Goal: Transaction & Acquisition: Purchase product/service

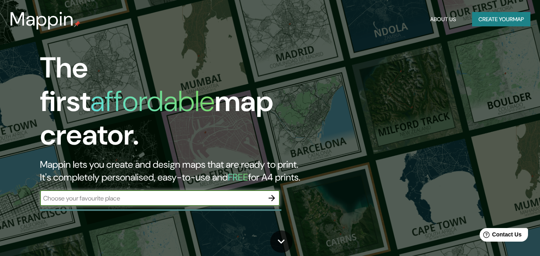
click at [109, 194] on input "text" at bounding box center [152, 198] width 224 height 9
type input "[GEOGRAPHIC_DATA], [GEOGRAPHIC_DATA]"
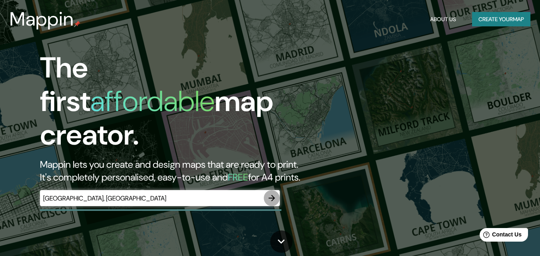
click at [272, 195] on icon "button" at bounding box center [272, 198] width 6 height 6
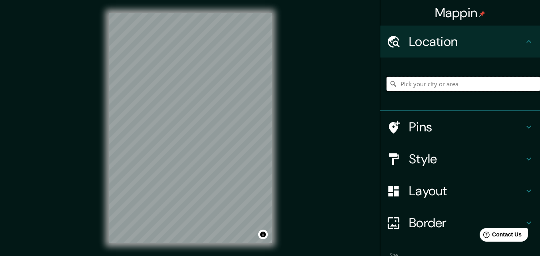
click at [429, 78] on input "Pick your city or area" at bounding box center [464, 84] width 154 height 14
click at [439, 87] on input "Pick your city or area" at bounding box center [464, 84] width 154 height 14
click at [474, 58] on div at bounding box center [460, 85] width 160 height 54
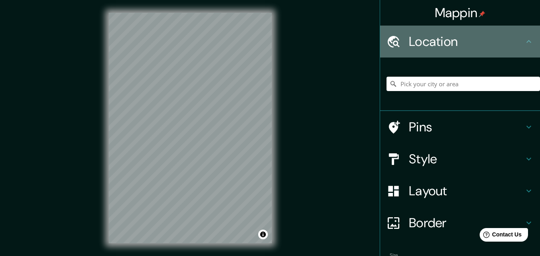
click at [524, 42] on icon at bounding box center [529, 42] width 10 height 10
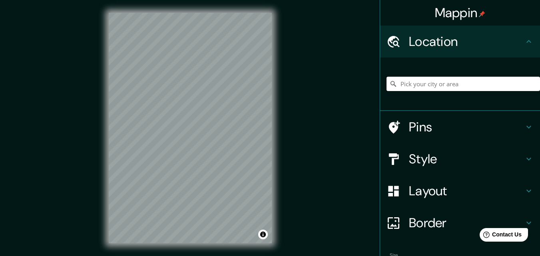
click at [502, 77] on input "Pick your city or area" at bounding box center [464, 84] width 154 height 14
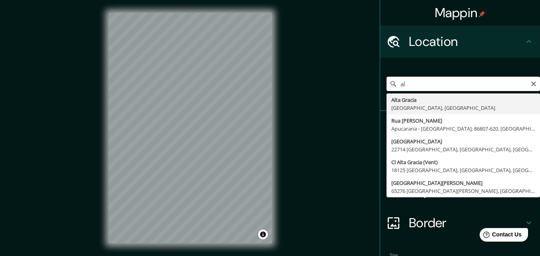
type input "a"
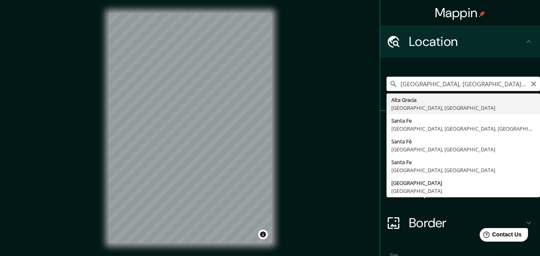
type input "Alta Gracia, [GEOGRAPHIC_DATA], [GEOGRAPHIC_DATA]"
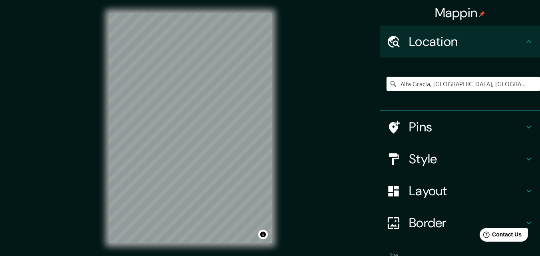
click at [441, 133] on h4 "Pins" at bounding box center [466, 127] width 115 height 16
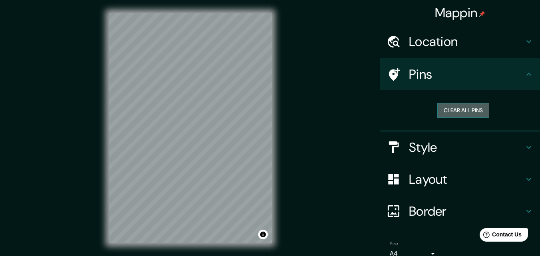
click at [458, 114] on button "Clear all pins" at bounding box center [463, 110] width 52 height 15
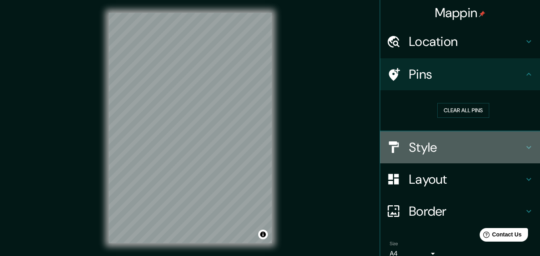
click at [430, 153] on h4 "Style" at bounding box center [466, 148] width 115 height 16
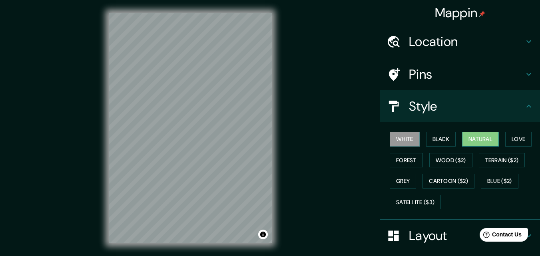
click at [479, 141] on button "Natural" at bounding box center [480, 139] width 37 height 15
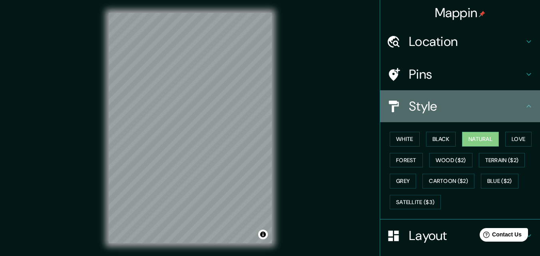
click at [451, 101] on h4 "Style" at bounding box center [466, 106] width 115 height 16
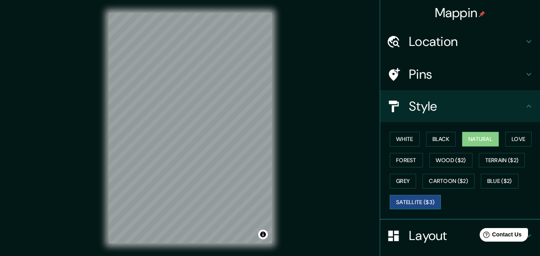
click at [423, 196] on button "Satellite ($3)" at bounding box center [415, 202] width 51 height 15
click at [277, 136] on div "© Mapbox © OpenStreetMap Improve this map | © Mapbox © OpenStreetMap Improve th…" at bounding box center [190, 128] width 189 height 256
click at [102, 160] on div "© Mapbox © OpenStreetMap Improve this map | © Mapbox © OpenStreetMap Improve th…" at bounding box center [190, 128] width 189 height 256
click at [408, 144] on div "Mappin Location [GEOGRAPHIC_DATA], [GEOGRAPHIC_DATA], [GEOGRAPHIC_DATA] Pins St…" at bounding box center [270, 134] width 540 height 269
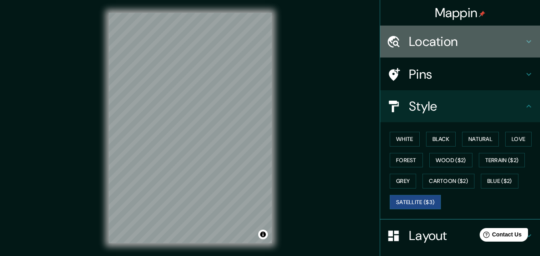
click at [443, 56] on div "Location" at bounding box center [460, 42] width 160 height 32
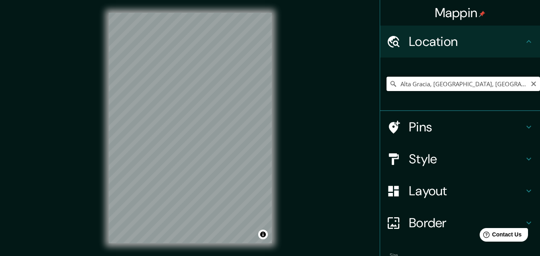
click at [433, 80] on input "Alta Gracia, [GEOGRAPHIC_DATA], [GEOGRAPHIC_DATA]" at bounding box center [464, 84] width 154 height 14
click at [387, 175] on div "Mappin Location [GEOGRAPHIC_DATA], [GEOGRAPHIC_DATA], [GEOGRAPHIC_DATA] Pins St…" at bounding box center [270, 134] width 540 height 269
click at [306, 138] on div "Mappin Location [GEOGRAPHIC_DATA], [GEOGRAPHIC_DATA], [GEOGRAPHIC_DATA] Pins St…" at bounding box center [270, 134] width 540 height 269
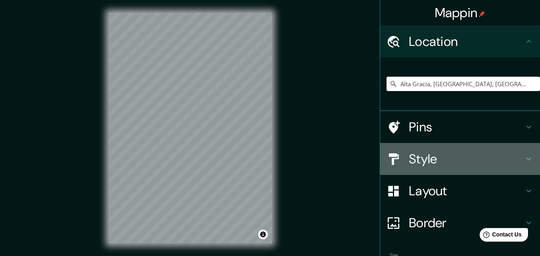
click at [417, 161] on h4 "Style" at bounding box center [466, 159] width 115 height 16
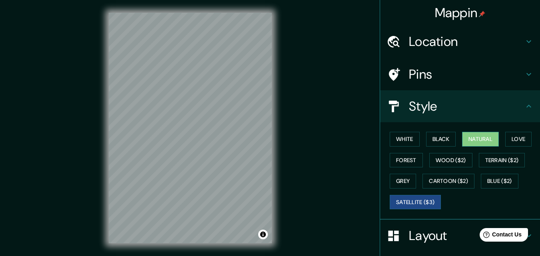
drag, startPoint x: 501, startPoint y: 159, endPoint x: 490, endPoint y: 137, distance: 24.5
click at [497, 137] on div "White Black Natural Love Forest Wood ($2) Terrain ($2) Grey Cartoon ($2) Blue (…" at bounding box center [464, 171] width 154 height 84
click at [489, 136] on button "Natural" at bounding box center [480, 139] width 37 height 15
click at [423, 205] on button "Satellite ($3)" at bounding box center [415, 202] width 51 height 15
click at [65, 123] on div "Mappin Location [GEOGRAPHIC_DATA], [GEOGRAPHIC_DATA], [GEOGRAPHIC_DATA] Pins St…" at bounding box center [270, 134] width 540 height 269
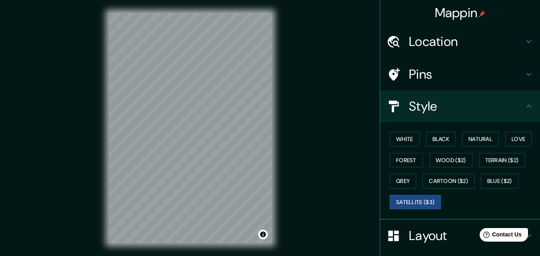
click at [438, 173] on div "Mappin Location [GEOGRAPHIC_DATA], [GEOGRAPHIC_DATA], [GEOGRAPHIC_DATA] Pins St…" at bounding box center [270, 134] width 540 height 269
click at [293, 153] on div "Mappin Location [GEOGRAPHIC_DATA], [GEOGRAPHIC_DATA], [GEOGRAPHIC_DATA] Pins St…" at bounding box center [270, 134] width 540 height 269
click at [95, 202] on div "Mappin Location [GEOGRAPHIC_DATA], [GEOGRAPHIC_DATA], [GEOGRAPHIC_DATA] Pins St…" at bounding box center [270, 134] width 540 height 269
click at [281, 148] on div "© Mapbox © OpenStreetMap Improve this map | © Mapbox © OpenStreetMap Improve th…" at bounding box center [190, 128] width 189 height 256
click at [284, 117] on div "© Mapbox © OpenStreetMap Improve this map | © Mapbox © OpenStreetMap Improve th…" at bounding box center [190, 128] width 189 height 256
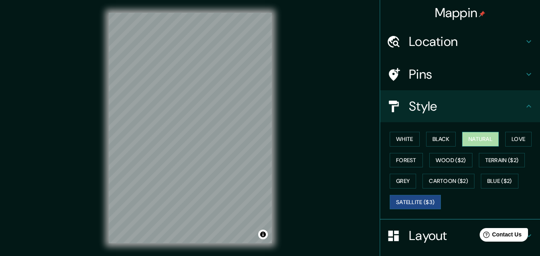
click at [471, 140] on button "Natural" at bounding box center [480, 139] width 37 height 15
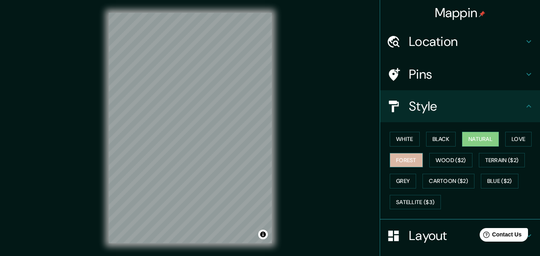
click at [412, 160] on button "Forest" at bounding box center [406, 160] width 33 height 15
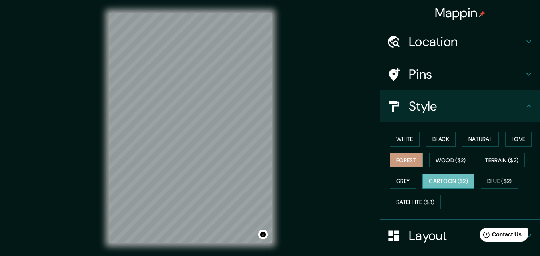
drag, startPoint x: 479, startPoint y: 164, endPoint x: 423, endPoint y: 180, distance: 58.9
click at [432, 177] on div "White Black Natural Love Forest Wood ($2) Terrain ($2) Grey Cartoon ($2) Blue (…" at bounding box center [464, 171] width 154 height 84
click at [397, 190] on div "White Black Natural Love Forest Wood ($2) Terrain ($2) Grey Cartoon ($2) Blue (…" at bounding box center [464, 171] width 154 height 84
click at [400, 178] on button "Grey" at bounding box center [403, 181] width 26 height 15
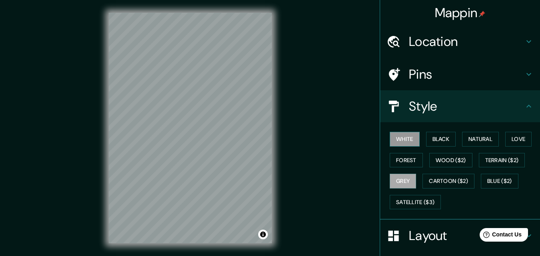
click at [398, 141] on button "White" at bounding box center [405, 139] width 30 height 15
click at [433, 138] on button "Black" at bounding box center [441, 139] width 30 height 15
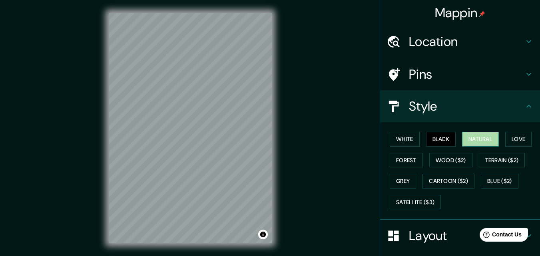
click at [479, 139] on button "Natural" at bounding box center [480, 139] width 37 height 15
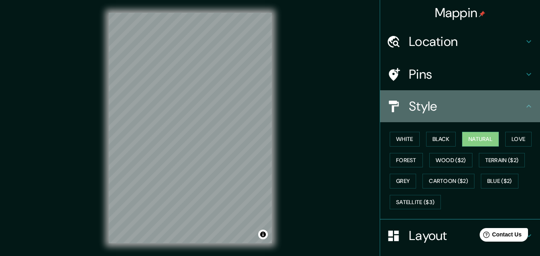
drag, startPoint x: 471, startPoint y: 107, endPoint x: 473, endPoint y: 119, distance: 12.1
click at [473, 119] on div "Style" at bounding box center [460, 106] width 160 height 32
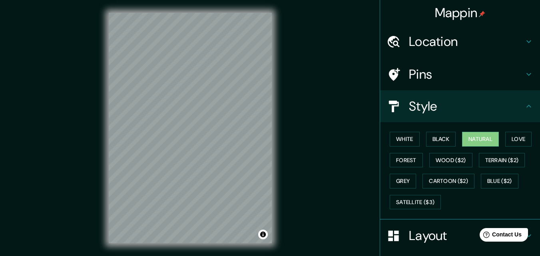
click at [473, 116] on div "Style" at bounding box center [460, 106] width 160 height 32
click at [491, 101] on h4 "Style" at bounding box center [466, 106] width 115 height 16
click at [523, 101] on div "Style" at bounding box center [460, 106] width 160 height 32
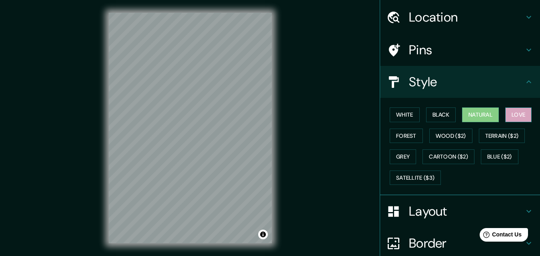
scroll to position [54, 0]
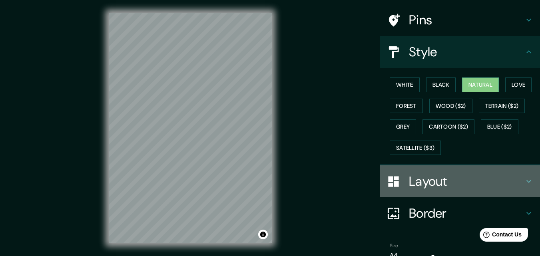
click at [467, 182] on h4 "Layout" at bounding box center [466, 182] width 115 height 16
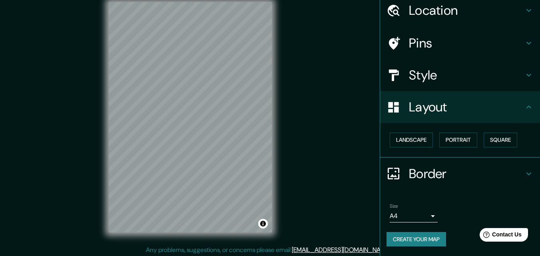
scroll to position [13, 0]
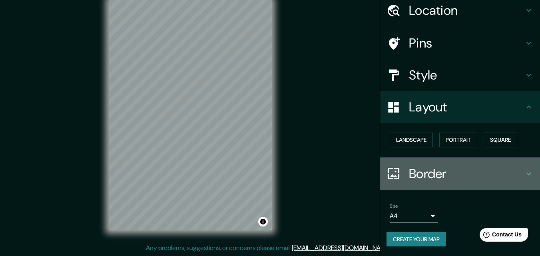
click at [427, 168] on h4 "Border" at bounding box center [466, 174] width 115 height 16
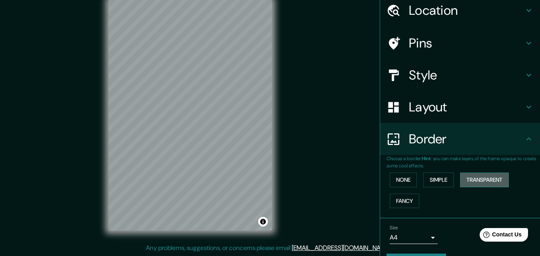
click at [463, 186] on button "Transparent" at bounding box center [484, 180] width 49 height 15
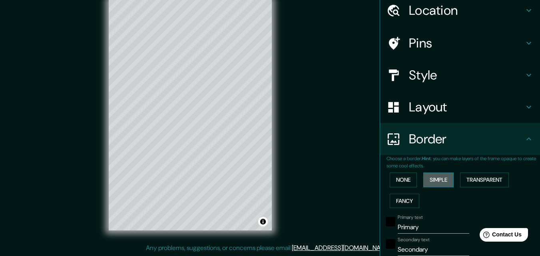
click at [434, 184] on button "Simple" at bounding box center [438, 180] width 30 height 15
click at [408, 182] on button "None" at bounding box center [403, 180] width 27 height 15
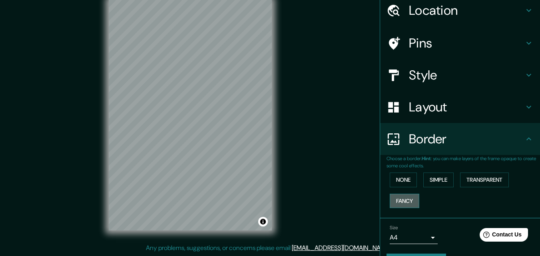
click at [408, 197] on button "Fancy" at bounding box center [405, 201] width 30 height 15
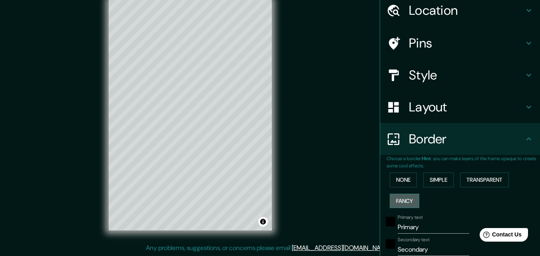
click at [408, 197] on button "Fancy" at bounding box center [405, 201] width 30 height 15
type input "163"
type input "33"
type input "16"
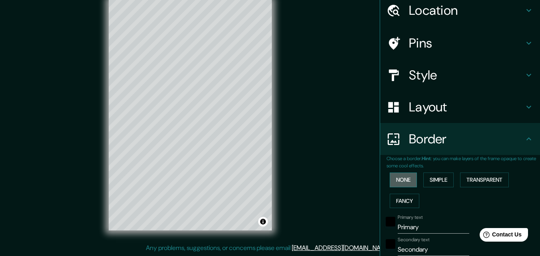
click at [407, 180] on button "None" at bounding box center [403, 180] width 27 height 15
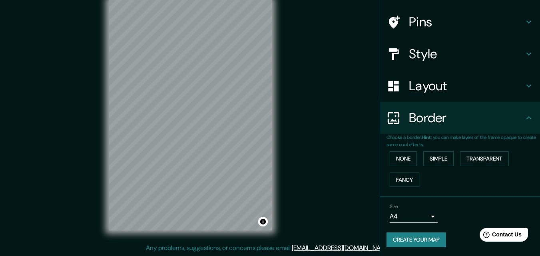
scroll to position [53, 0]
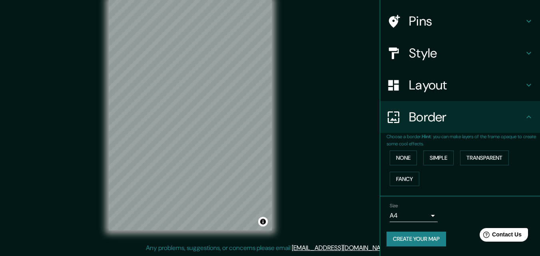
click at [414, 211] on body "Mappin Location [GEOGRAPHIC_DATA], [GEOGRAPHIC_DATA], [GEOGRAPHIC_DATA] Pins St…" at bounding box center [270, 115] width 540 height 256
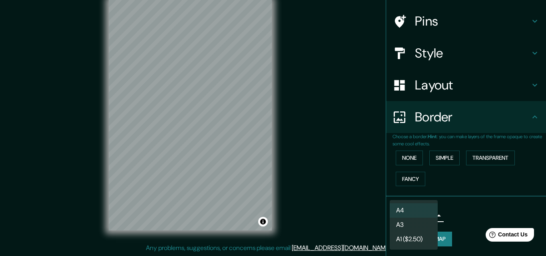
click at [455, 215] on div at bounding box center [273, 128] width 546 height 256
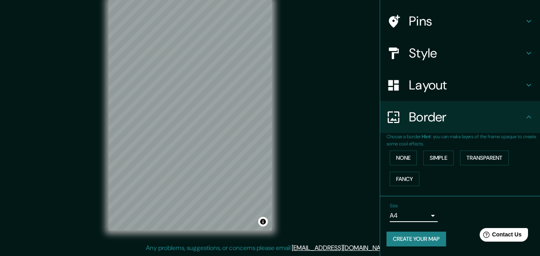
click at [458, 111] on h4 "Border" at bounding box center [466, 117] width 115 height 16
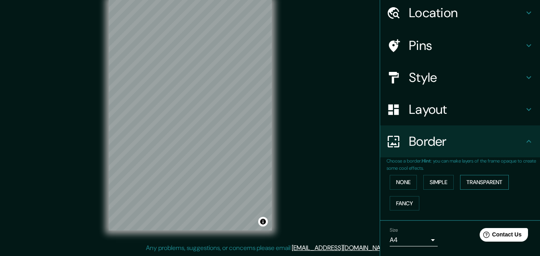
scroll to position [0, 0]
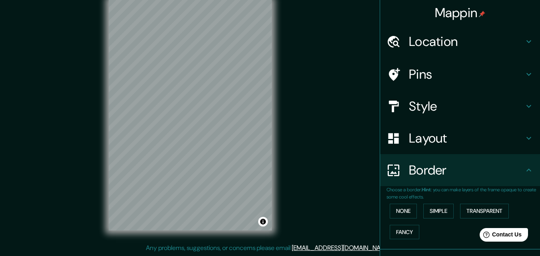
click at [494, 132] on h4 "Layout" at bounding box center [466, 138] width 115 height 16
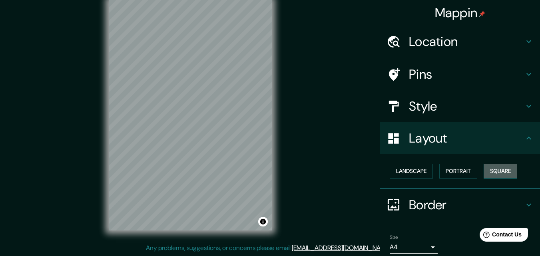
click at [493, 164] on button "Square" at bounding box center [501, 171] width 34 height 15
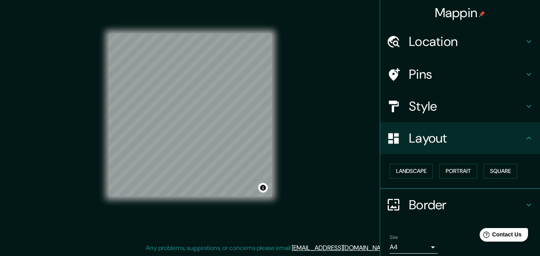
drag, startPoint x: 476, startPoint y: 97, endPoint x: 477, endPoint y: 101, distance: 4.3
click at [477, 101] on div "Style" at bounding box center [460, 106] width 160 height 32
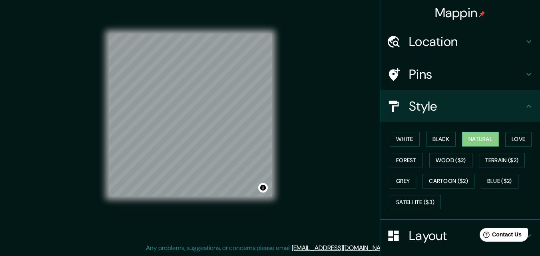
click at [475, 71] on h4 "Pins" at bounding box center [466, 74] width 115 height 16
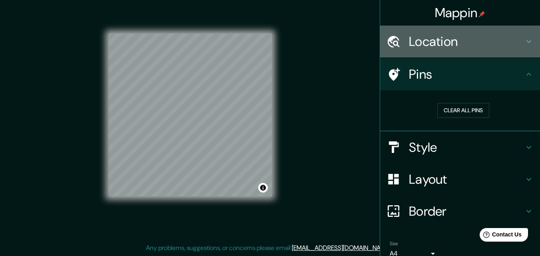
click at [473, 49] on h4 "Location" at bounding box center [466, 42] width 115 height 16
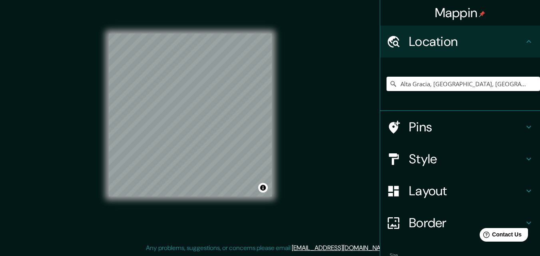
click at [473, 48] on h4 "Location" at bounding box center [466, 42] width 115 height 16
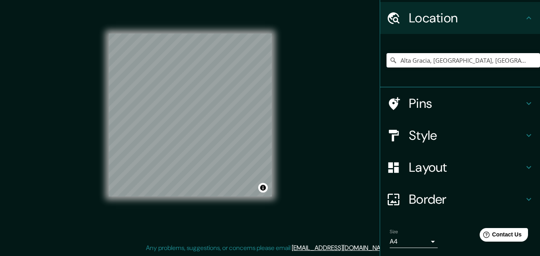
scroll to position [50, 0]
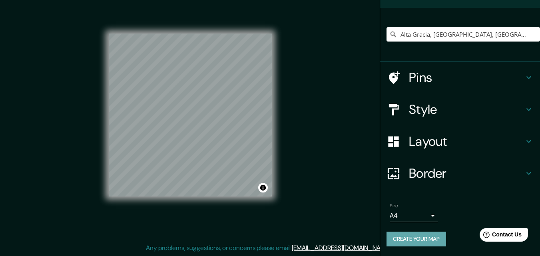
click at [435, 236] on button "Create your map" at bounding box center [417, 239] width 60 height 15
click at [352, 146] on div "Mappin Location [GEOGRAPHIC_DATA], [GEOGRAPHIC_DATA], [GEOGRAPHIC_DATA] Pins St…" at bounding box center [270, 121] width 540 height 269
click at [342, 110] on div "Mappin Location [GEOGRAPHIC_DATA], [GEOGRAPHIC_DATA], [GEOGRAPHIC_DATA] Pins St…" at bounding box center [270, 121] width 540 height 269
